Goal: Information Seeking & Learning: Find specific fact

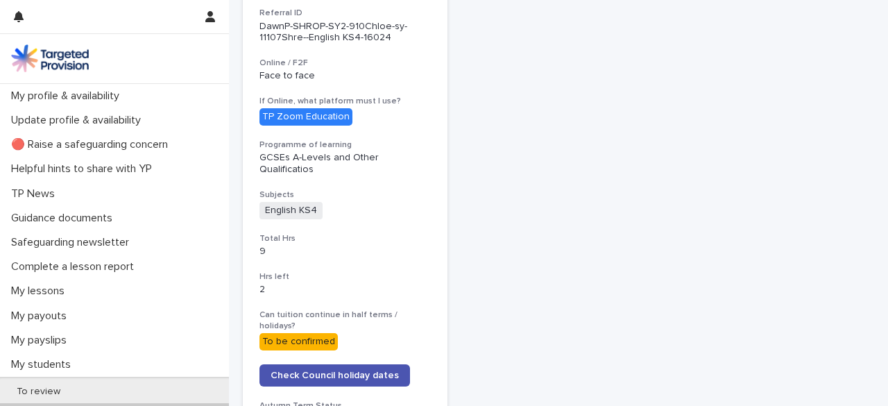
scroll to position [472, 0]
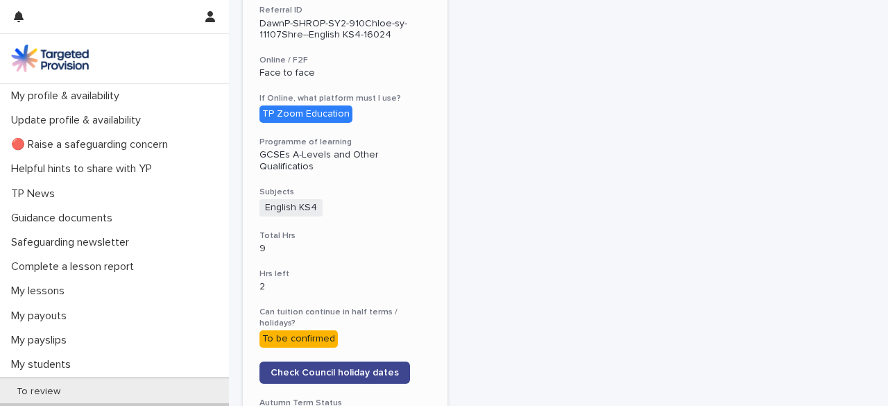
click at [335, 362] on link "Check Council holiday dates" at bounding box center [335, 373] width 151 height 22
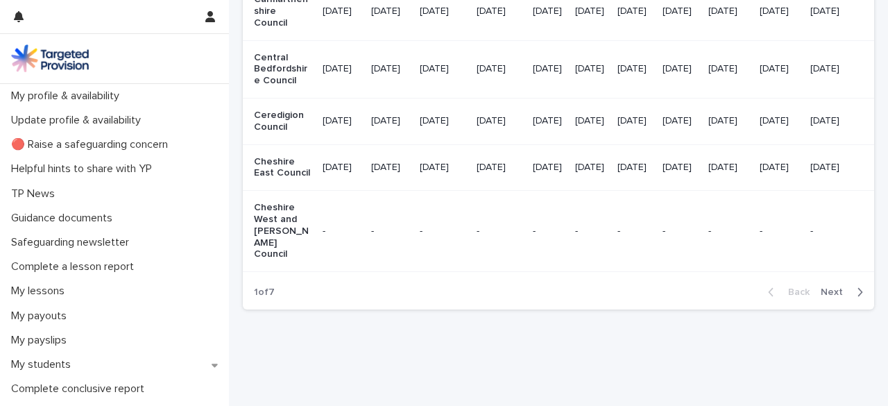
scroll to position [1891, 0]
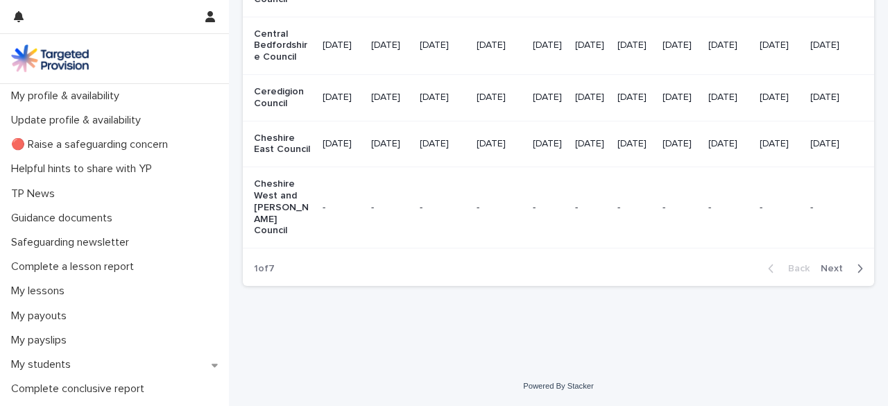
click at [857, 269] on icon "button" at bounding box center [860, 268] width 6 height 12
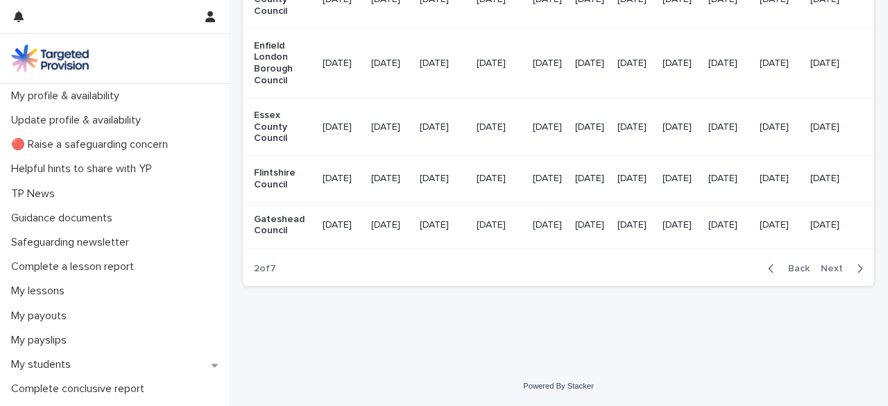
scroll to position [1833, 0]
click at [857, 269] on icon "button" at bounding box center [860, 268] width 6 height 12
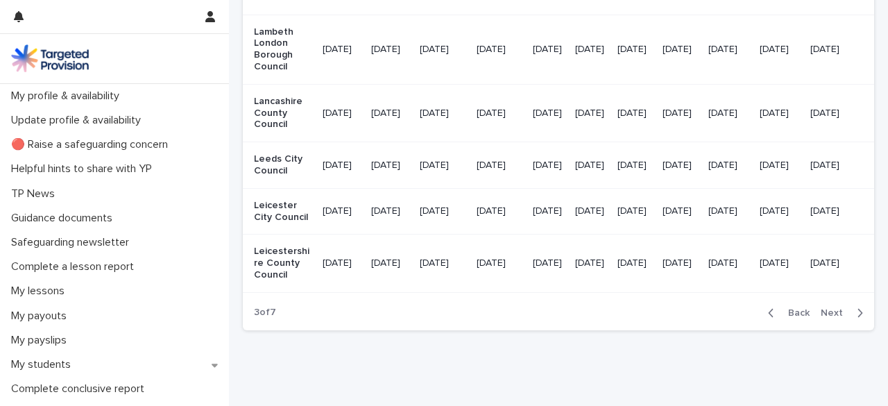
scroll to position [1962, 0]
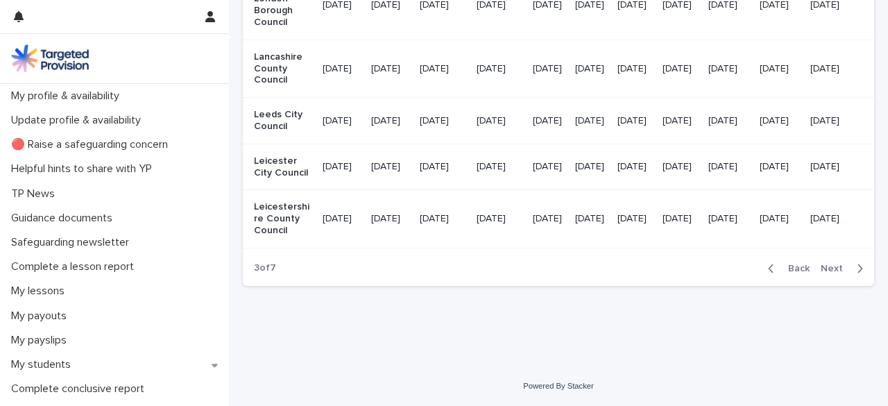
click at [839, 268] on span "Next" at bounding box center [836, 269] width 31 height 10
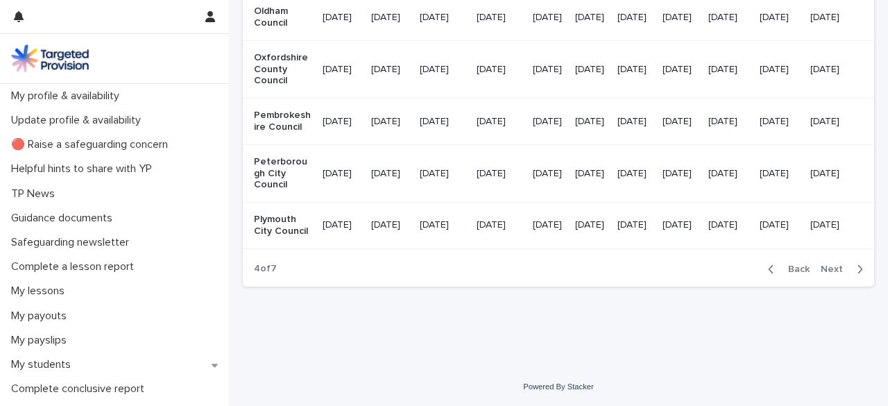
click at [857, 269] on icon "button" at bounding box center [860, 269] width 6 height 12
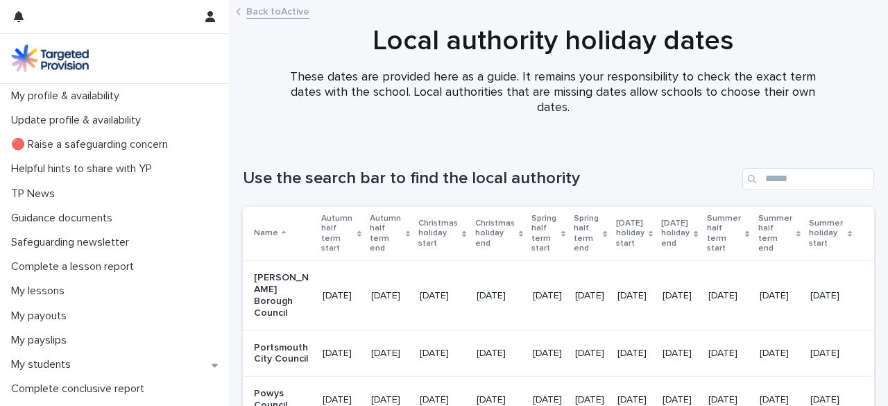
click at [260, 274] on p "[PERSON_NAME] Borough Council" at bounding box center [283, 295] width 58 height 47
